Goal: Task Accomplishment & Management: Manage account settings

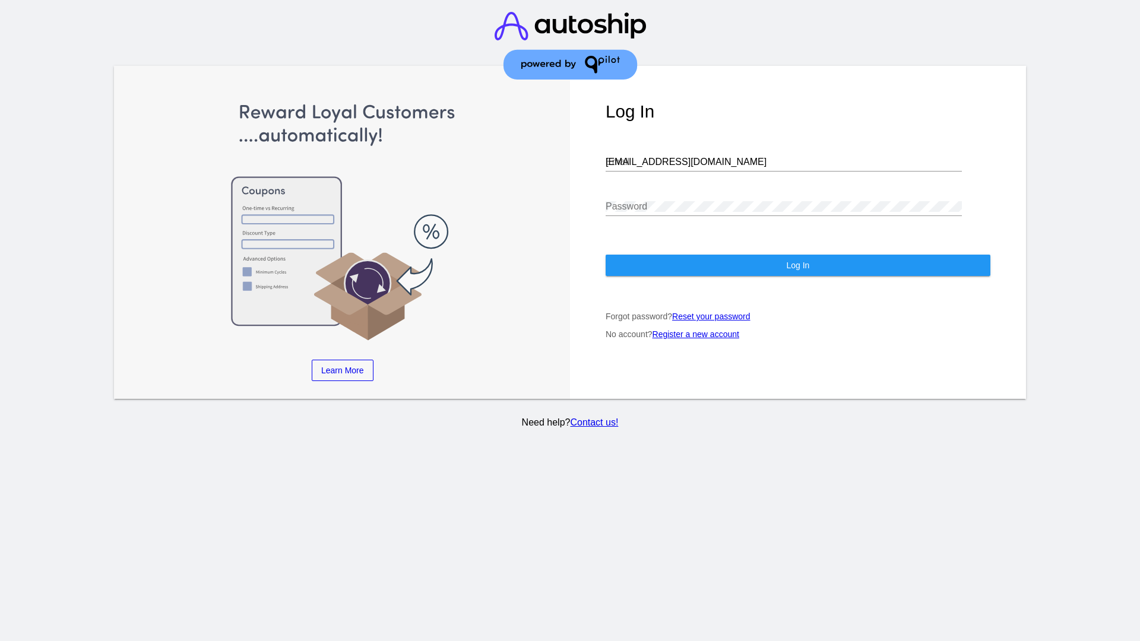
type input "[EMAIL_ADDRESS][DOMAIN_NAME]"
click at [797, 265] on span "Log In" at bounding box center [797, 265] width 23 height 9
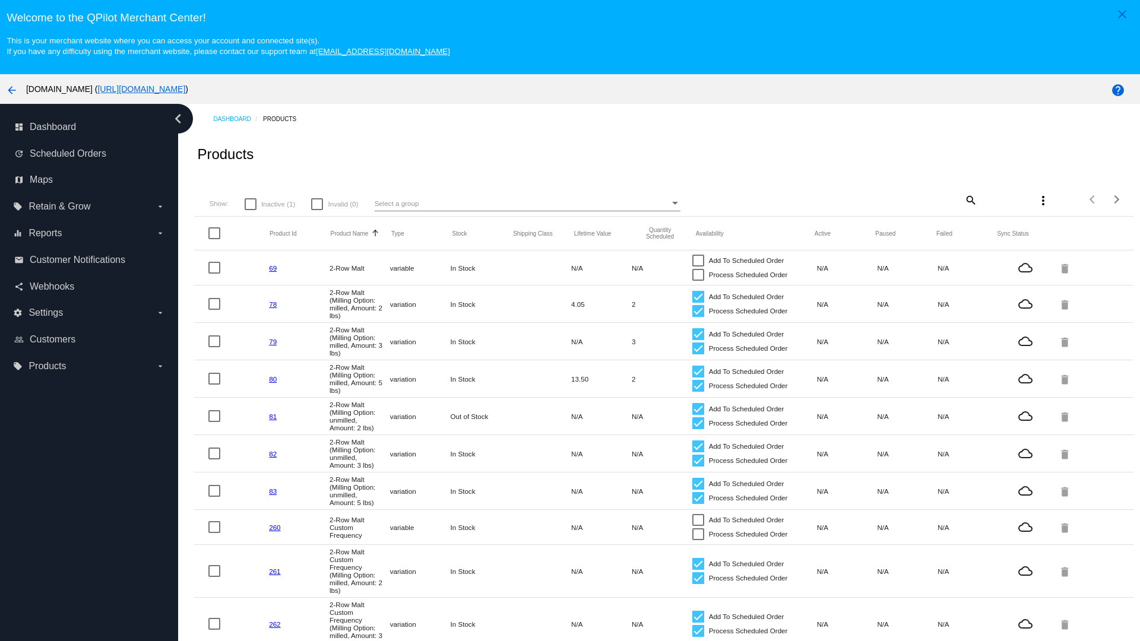
click at [270, 204] on span "Inactive (1)" at bounding box center [278, 204] width 34 height 14
click at [251, 210] on input "Inactive (1)" at bounding box center [250, 210] width 1 height 1
checkbox input "true"
click at [963, 199] on mat-icon "search" at bounding box center [970, 200] width 14 height 18
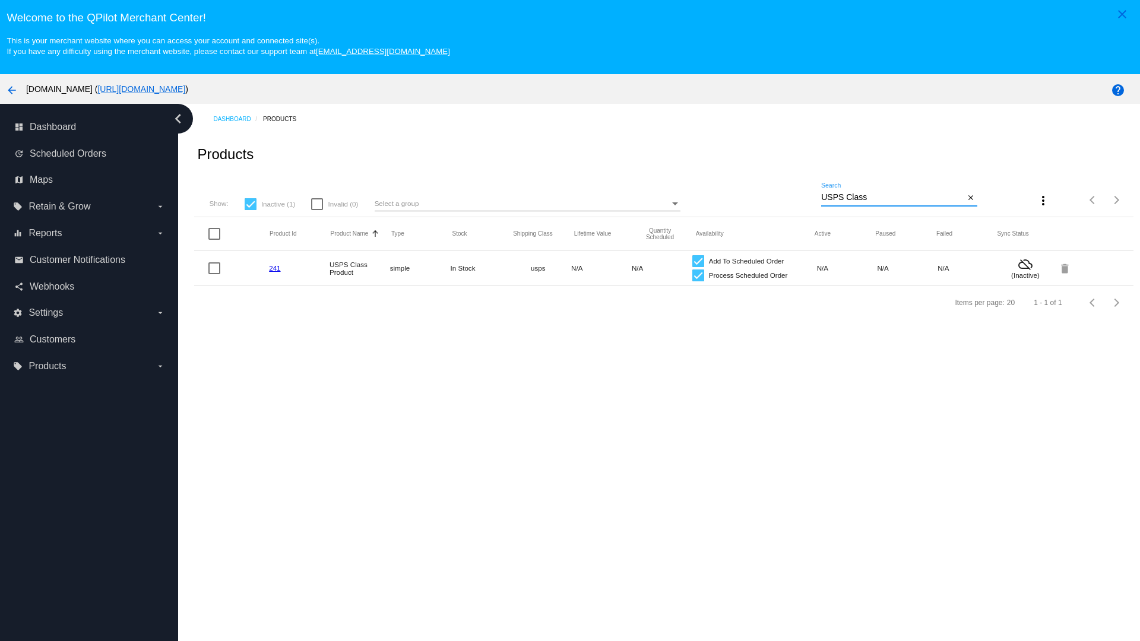
type input "USPS Class"
click at [692, 275] on div at bounding box center [698, 276] width 12 height 12
click at [698, 281] on input "Process Scheduled Order" at bounding box center [698, 281] width 1 height 1
checkbox input "false"
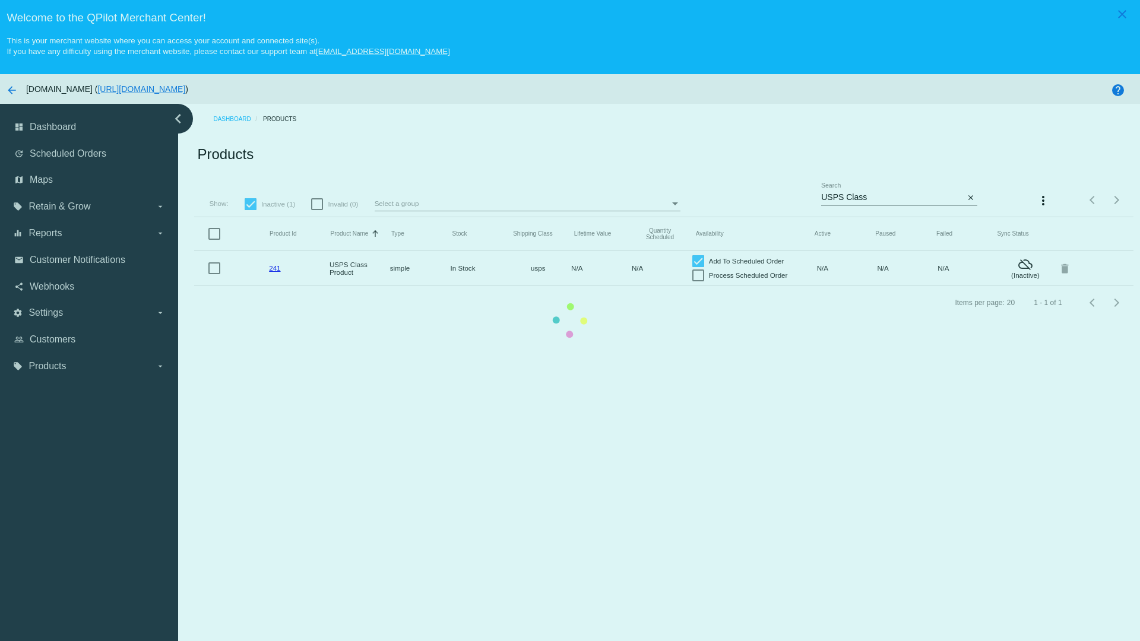
scroll to position [74, 0]
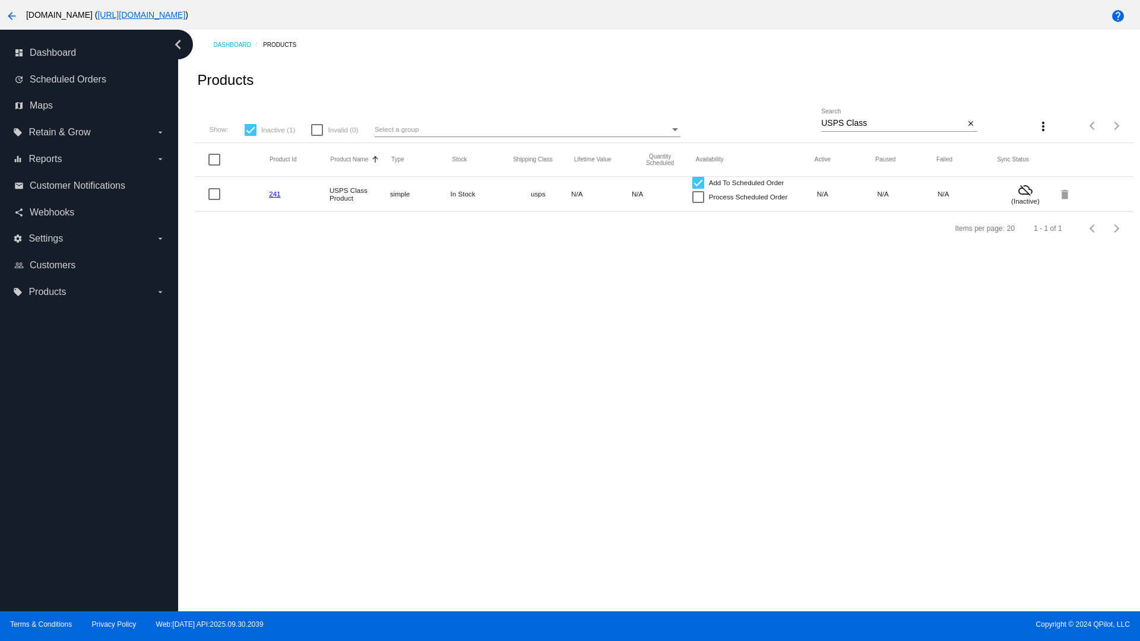
click at [692, 182] on div at bounding box center [698, 183] width 12 height 12
click at [698, 189] on input "Add To Scheduled Order" at bounding box center [698, 189] width 1 height 1
checkbox input "false"
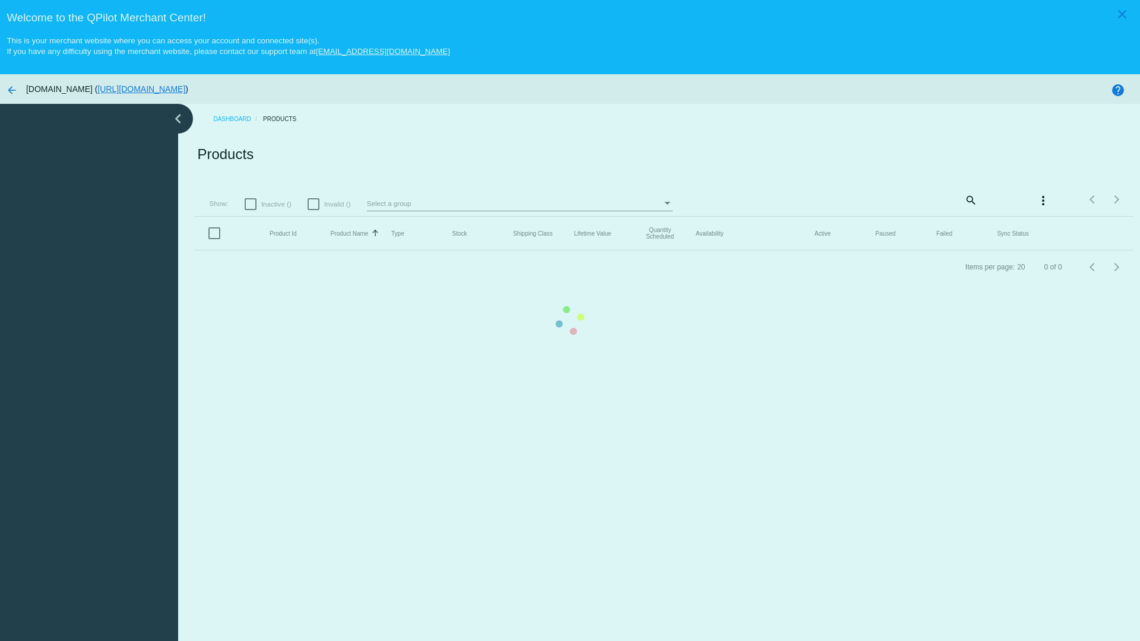
click at [963, 199] on mat-icon "search" at bounding box center [970, 200] width 14 height 18
